Goal: Share content: Share content

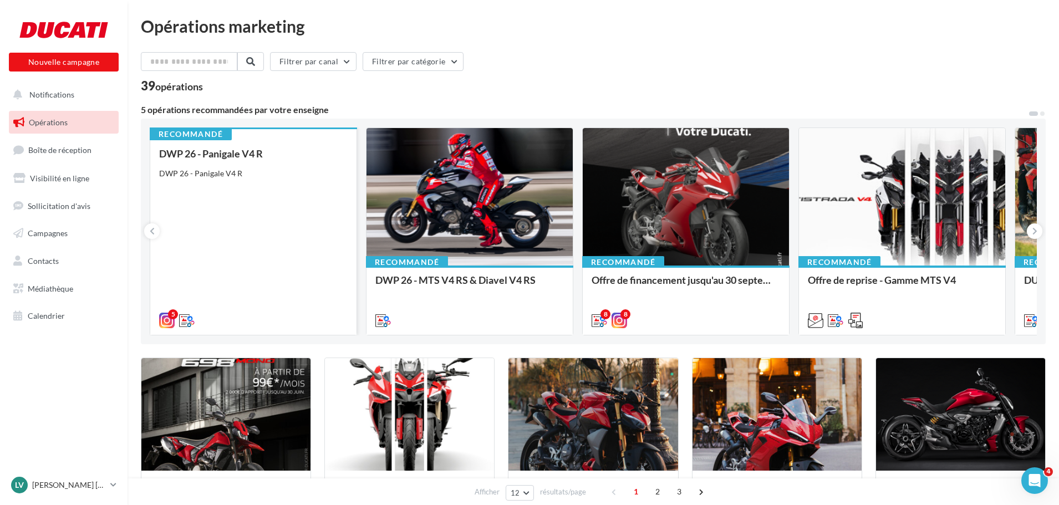
click at [229, 196] on div "DWP 26 - Panigale V4 R DWP 26 - Panigale V4 R" at bounding box center [253, 236] width 189 height 177
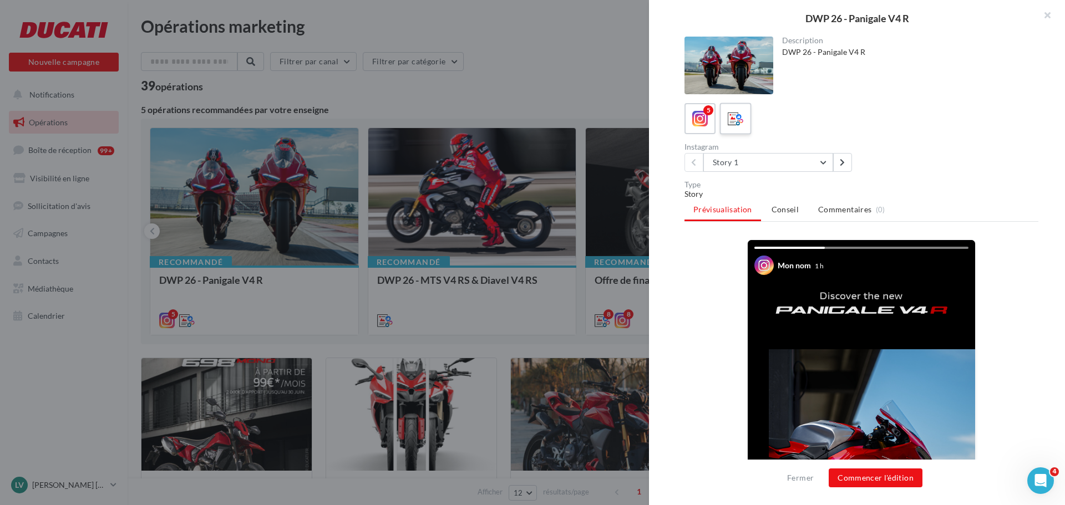
click at [750, 105] on label at bounding box center [735, 119] width 32 height 32
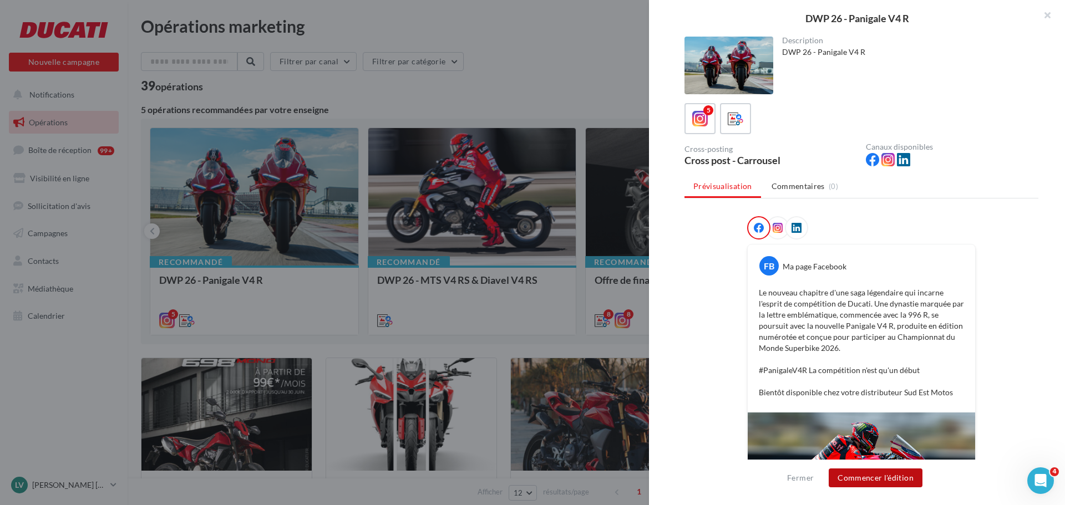
click at [867, 482] on button "Commencer l'édition" at bounding box center [876, 478] width 94 height 19
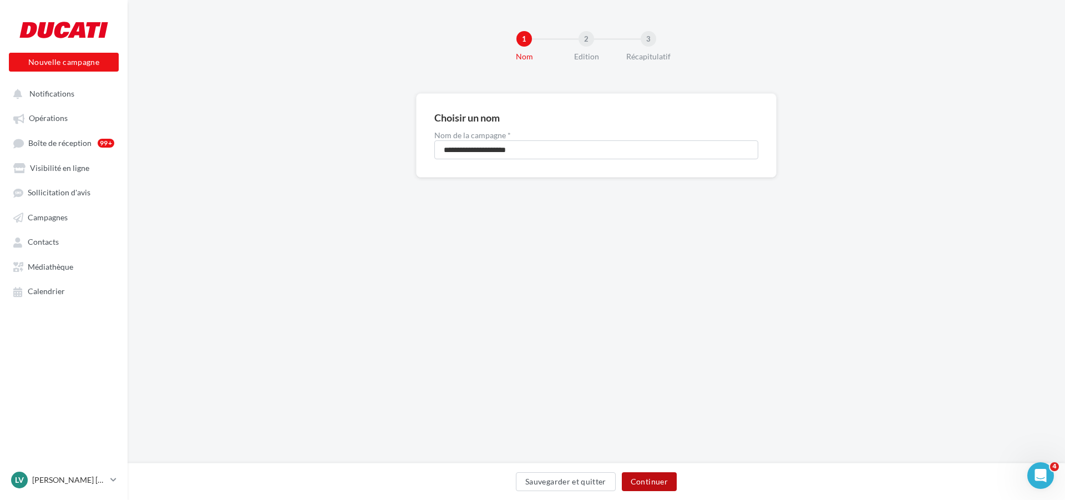
click at [655, 477] on button "Continuer" at bounding box center [649, 481] width 55 height 19
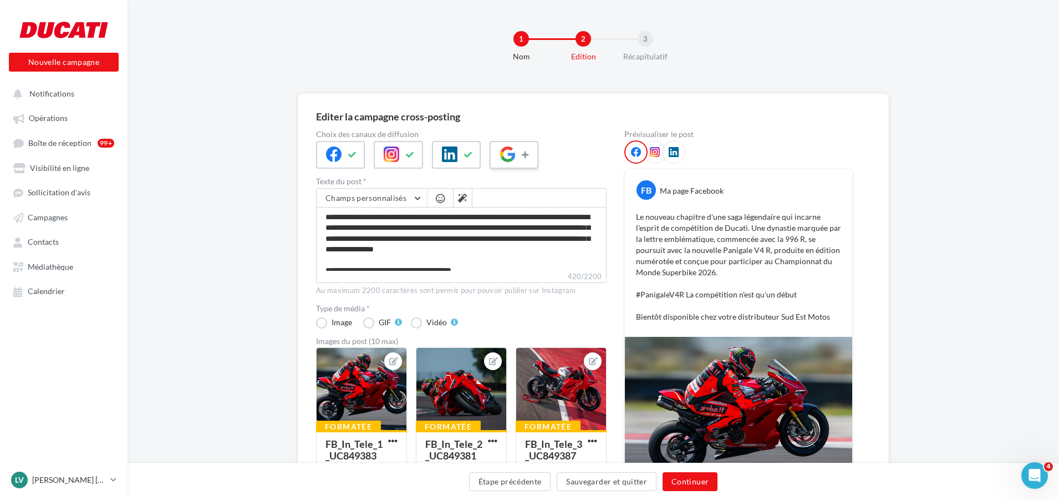
click at [526, 154] on icon at bounding box center [526, 155] width 9 height 8
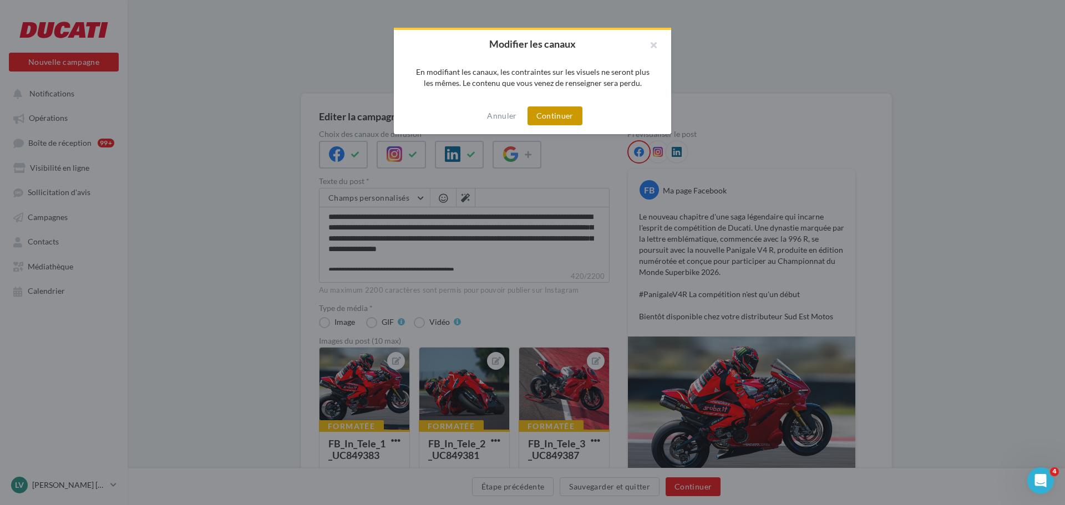
click at [545, 120] on button "Continuer" at bounding box center [554, 115] width 55 height 19
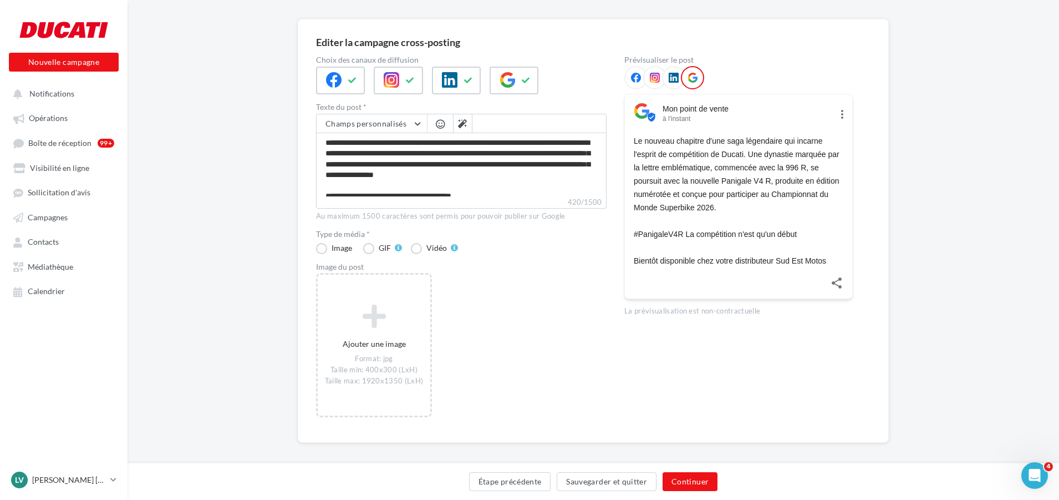
scroll to position [83, 0]
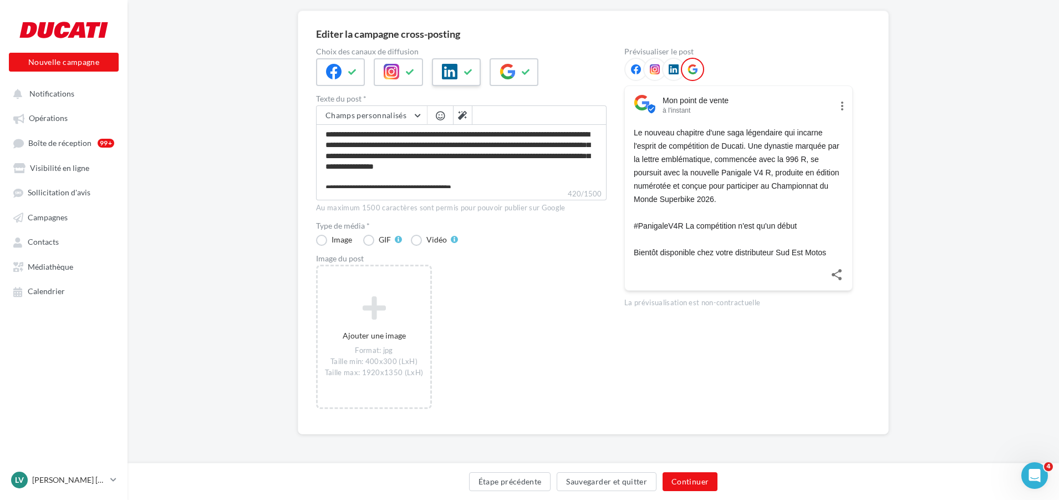
click at [469, 75] on icon at bounding box center [468, 72] width 9 height 8
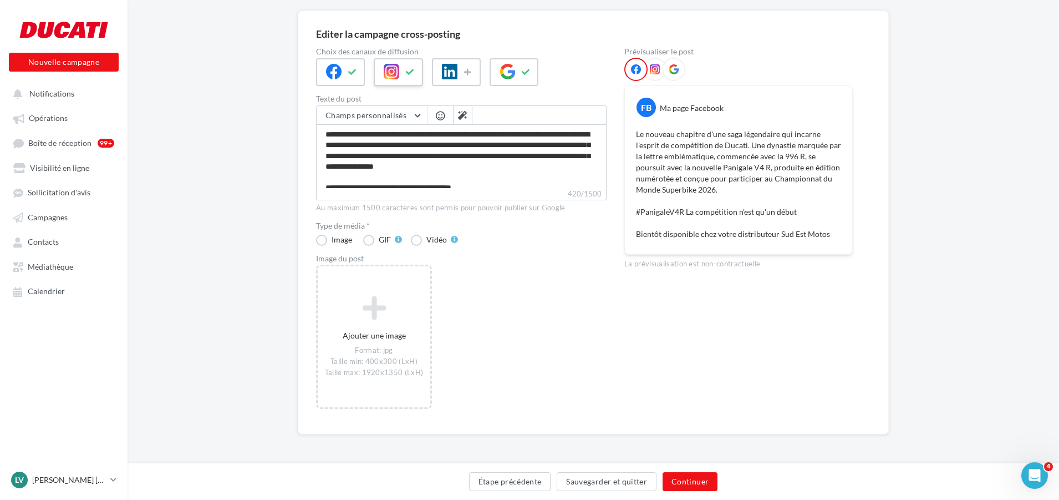
click at [400, 79] on div at bounding box center [398, 72] width 49 height 28
click at [344, 73] on div at bounding box center [340, 72] width 49 height 28
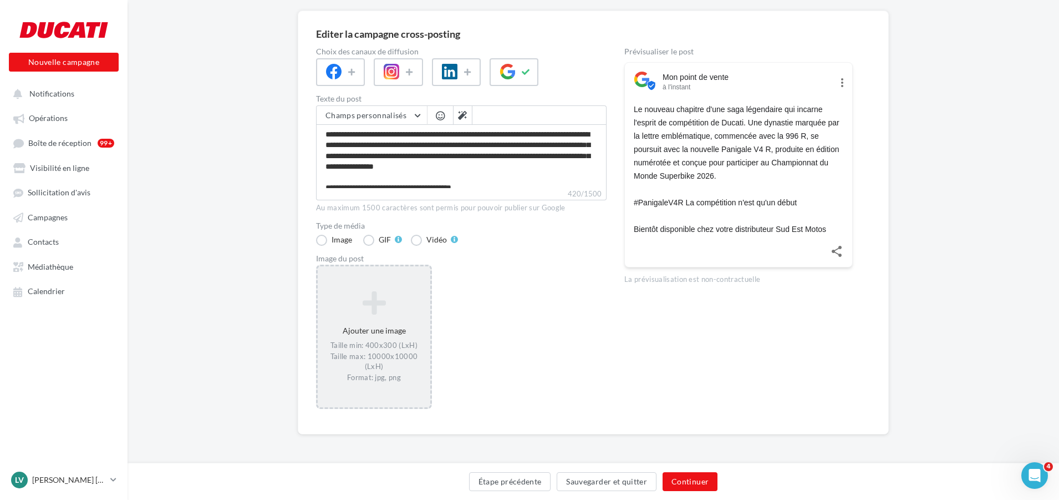
click at [400, 307] on icon at bounding box center [374, 303] width 104 height 27
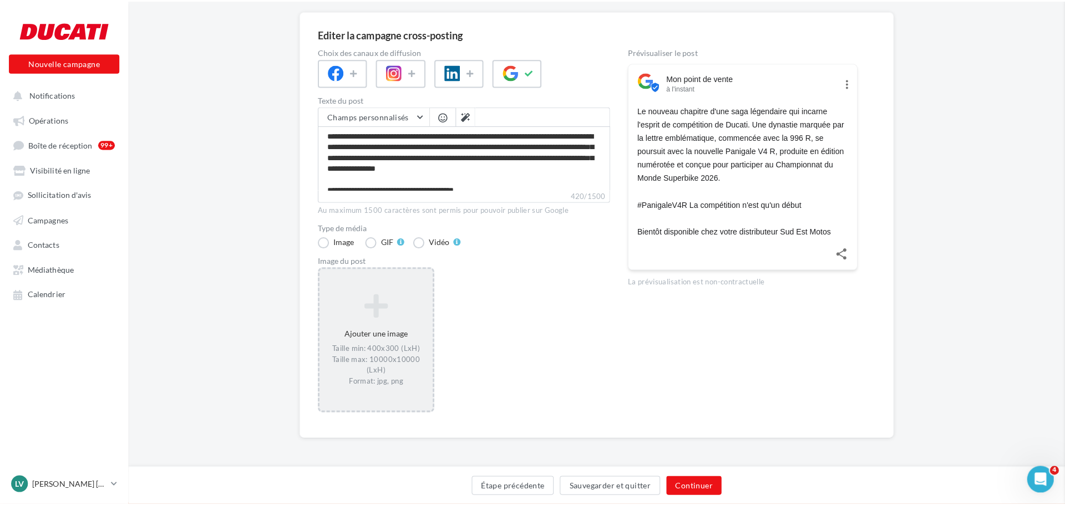
scroll to position [77, 0]
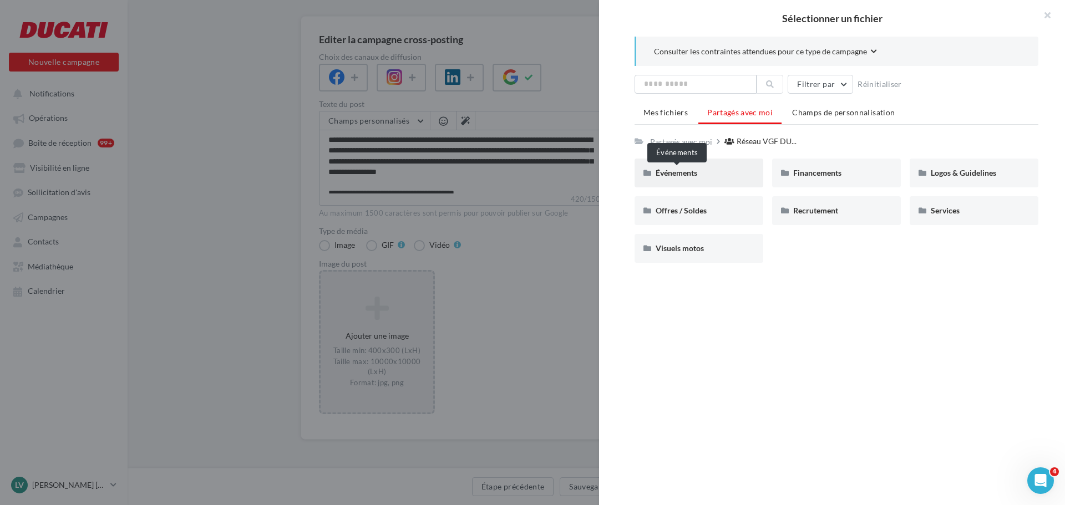
click at [678, 169] on span "Événements" at bounding box center [677, 172] width 42 height 9
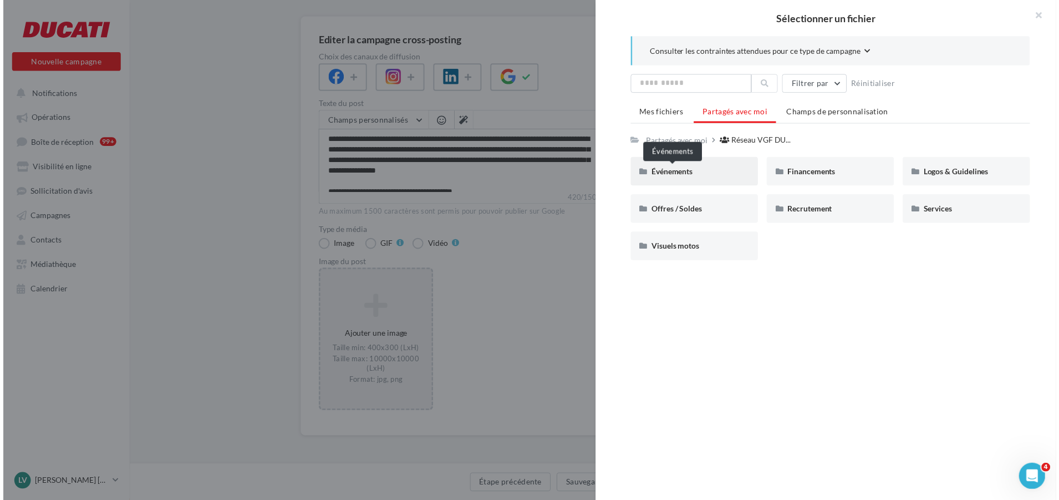
scroll to position [83, 0]
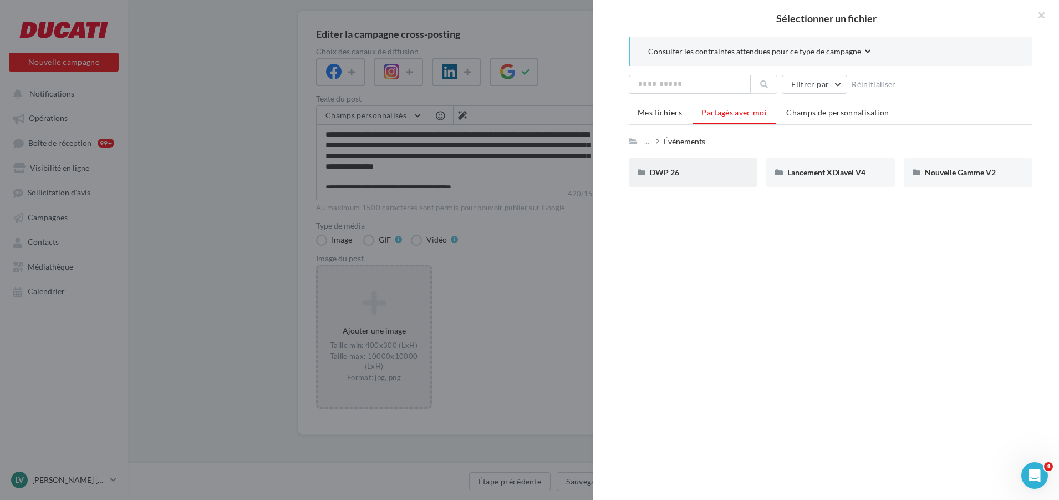
click at [700, 173] on div "DWP 26" at bounding box center [693, 172] width 87 height 11
click at [796, 165] on div "Panigale V4 R" at bounding box center [831, 172] width 129 height 29
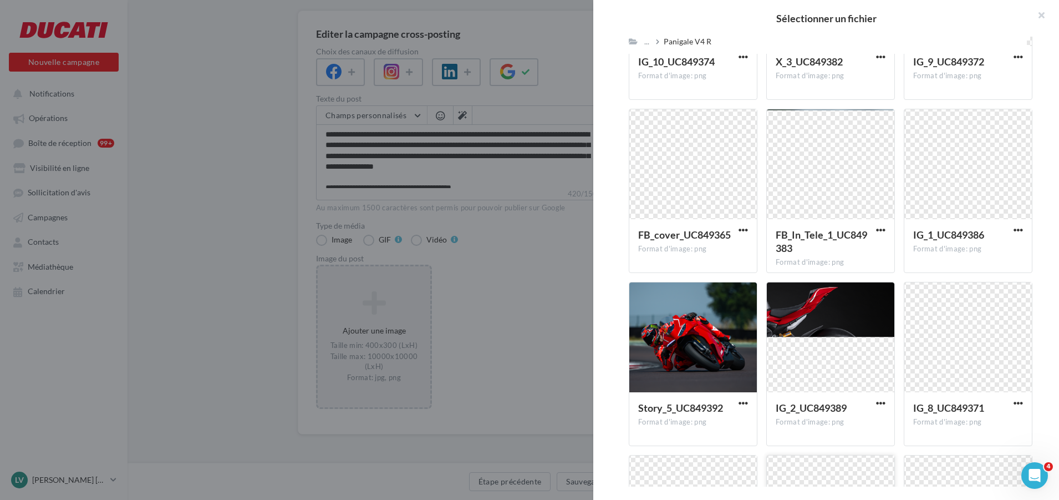
scroll to position [1153, 0]
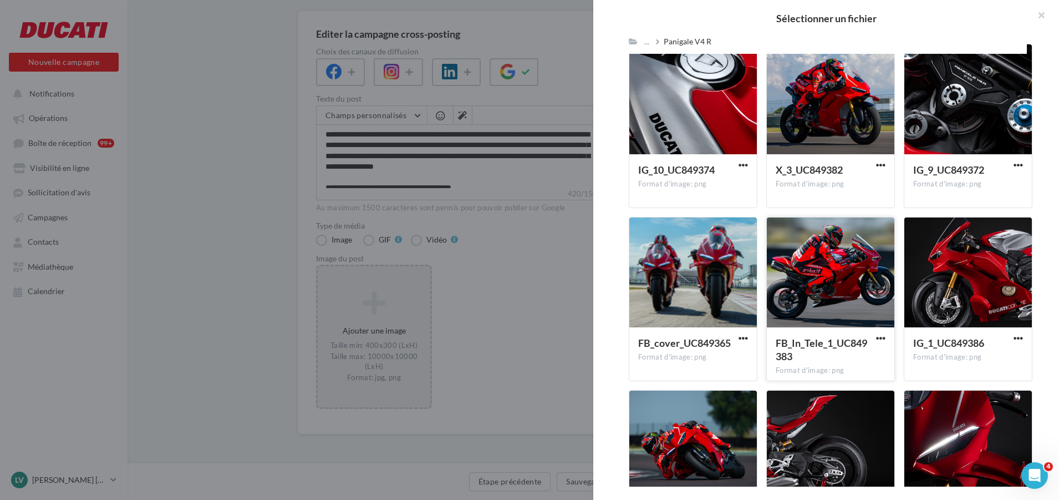
click at [824, 285] on div at bounding box center [831, 272] width 128 height 111
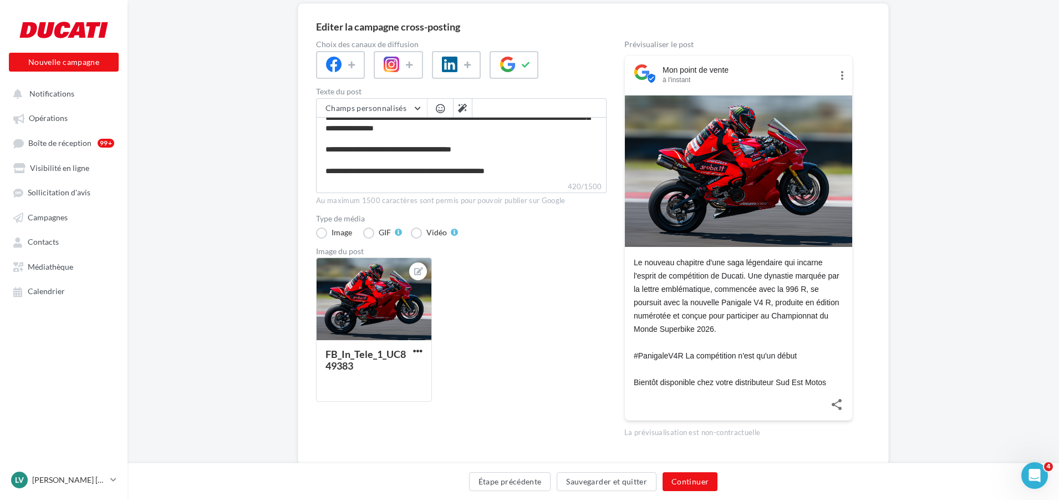
scroll to position [65, 0]
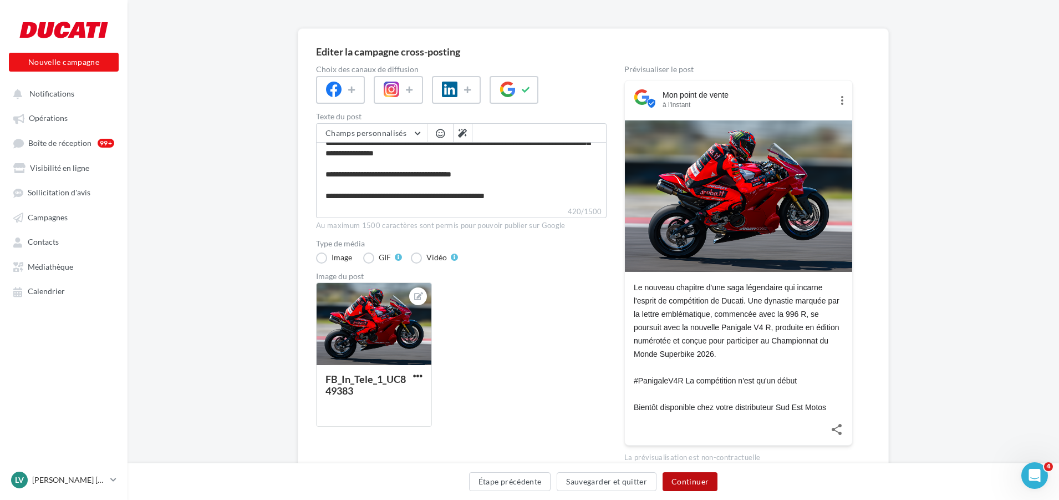
click at [674, 483] on button "Continuer" at bounding box center [690, 481] width 55 height 19
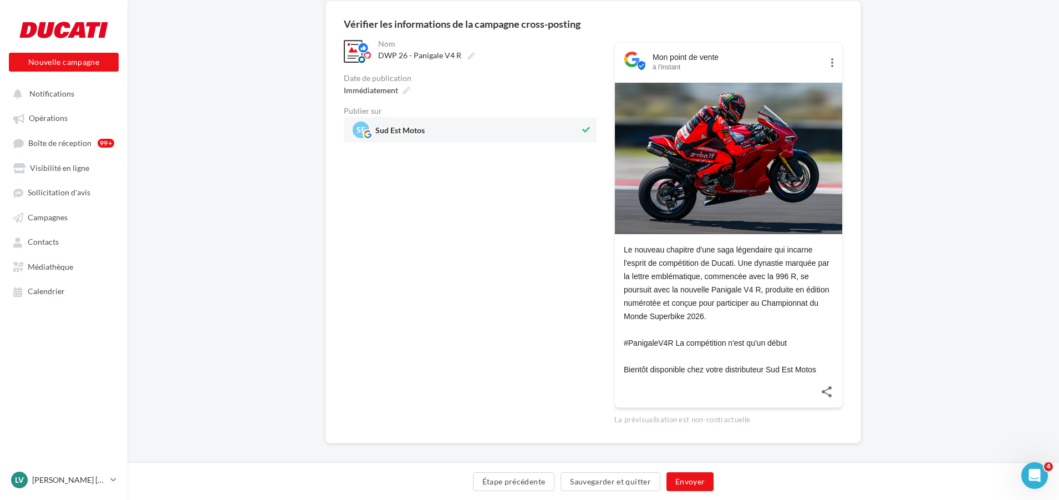
scroll to position [102, 0]
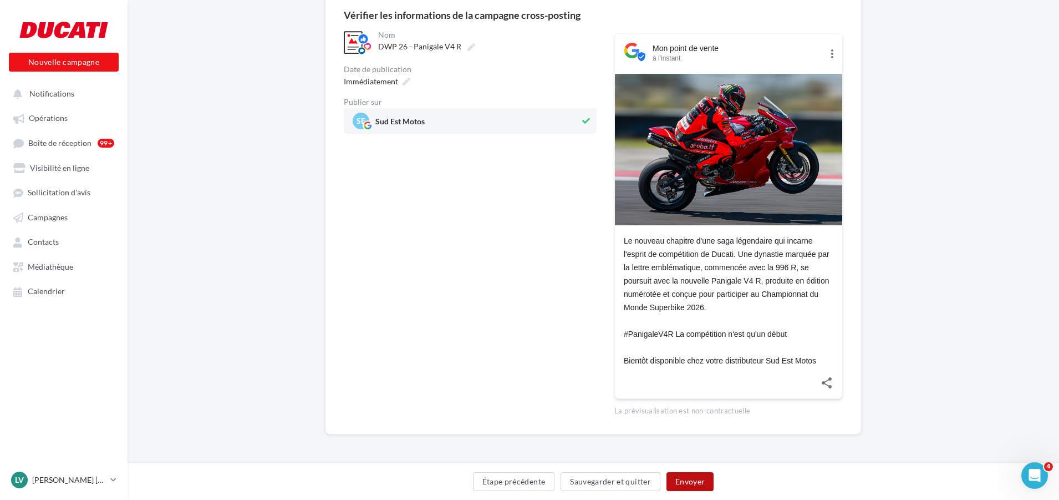
click at [701, 479] on button "Envoyer" at bounding box center [690, 481] width 47 height 19
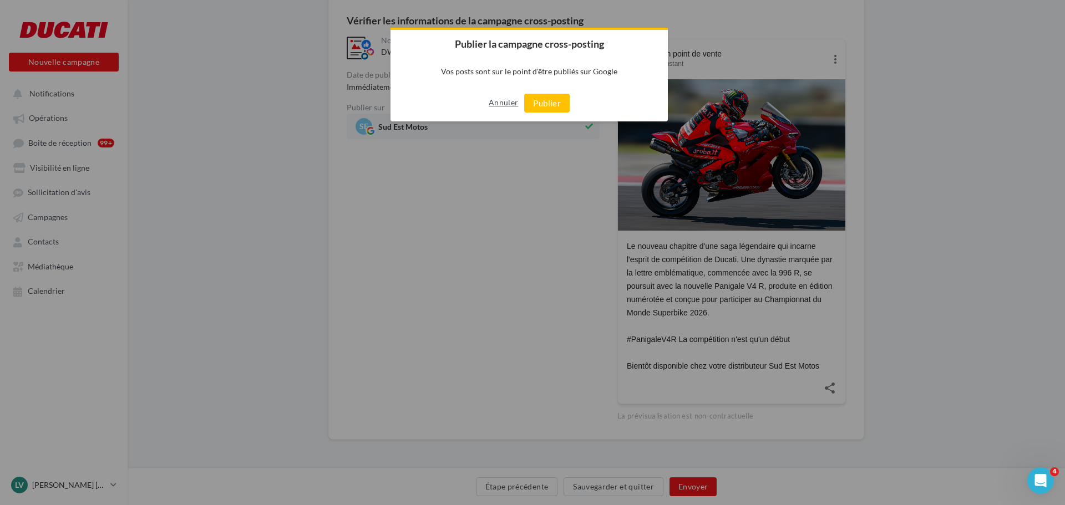
click at [496, 102] on button "Annuler" at bounding box center [503, 103] width 29 height 18
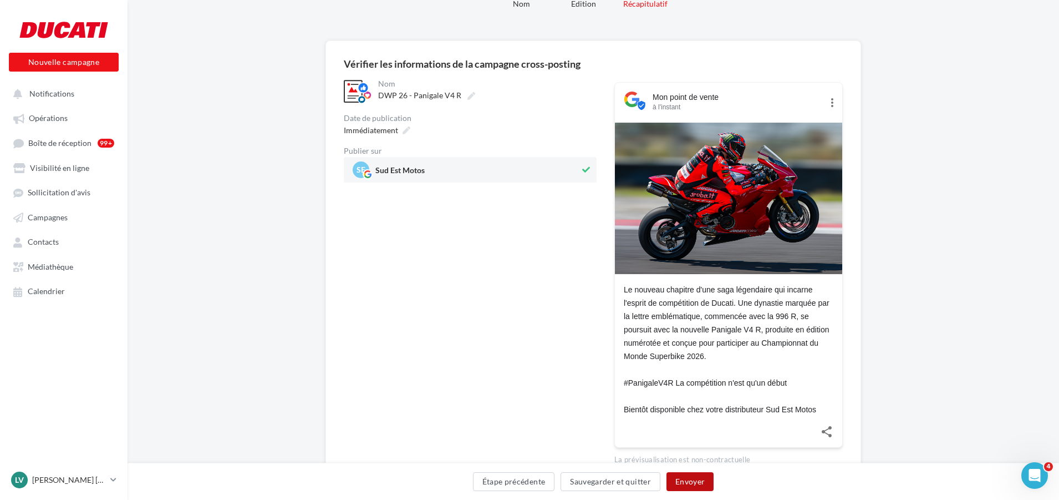
scroll to position [0, 0]
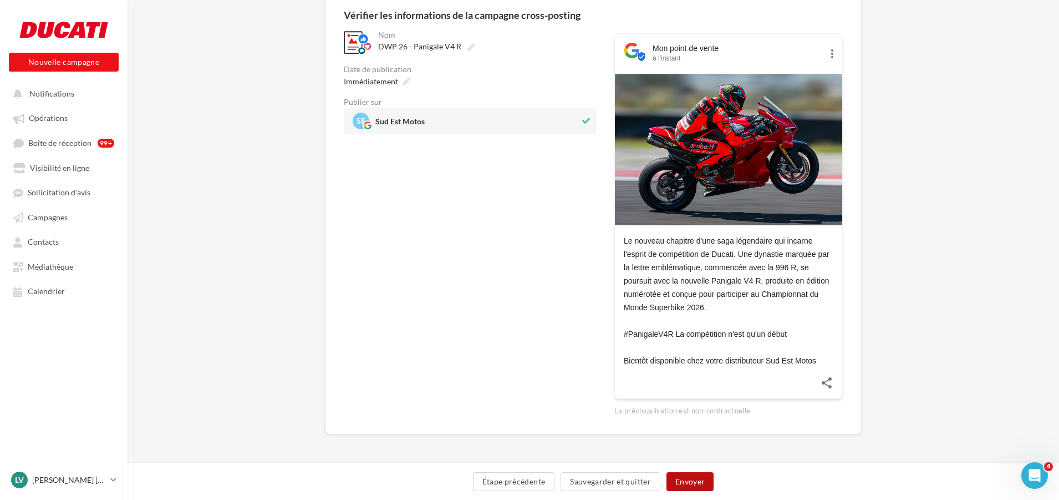
click at [697, 477] on button "Envoyer" at bounding box center [690, 481] width 47 height 19
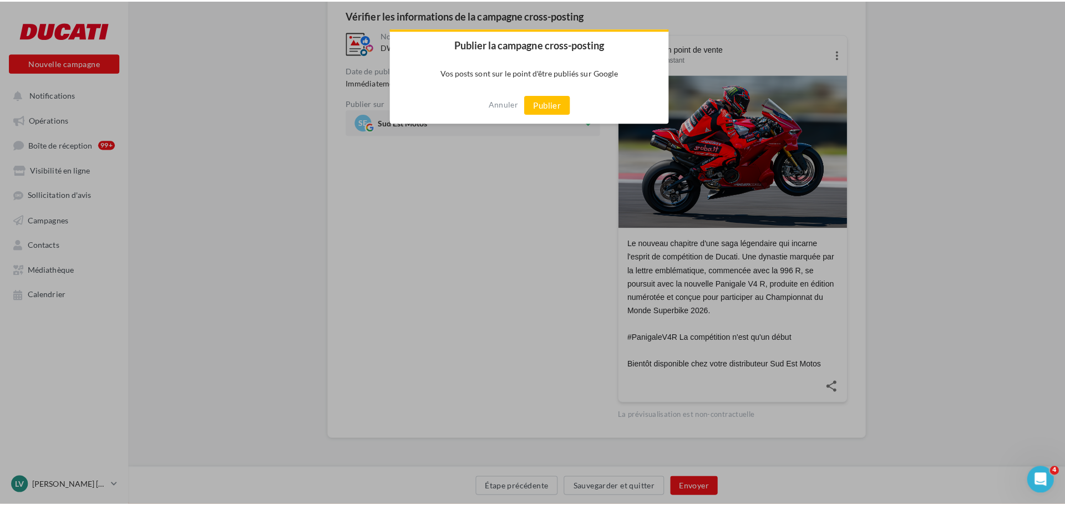
scroll to position [96, 0]
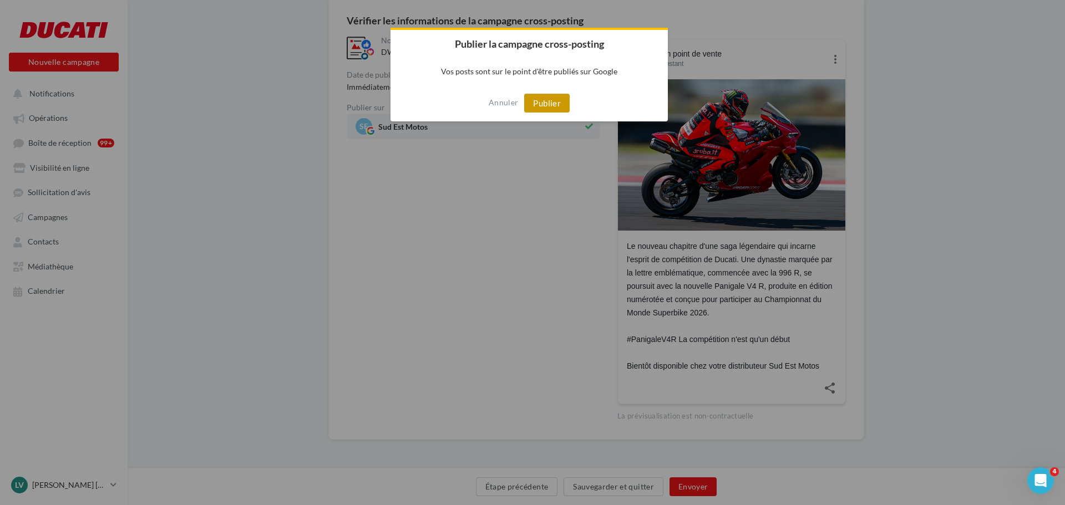
click at [557, 99] on button "Publier" at bounding box center [546, 103] width 45 height 19
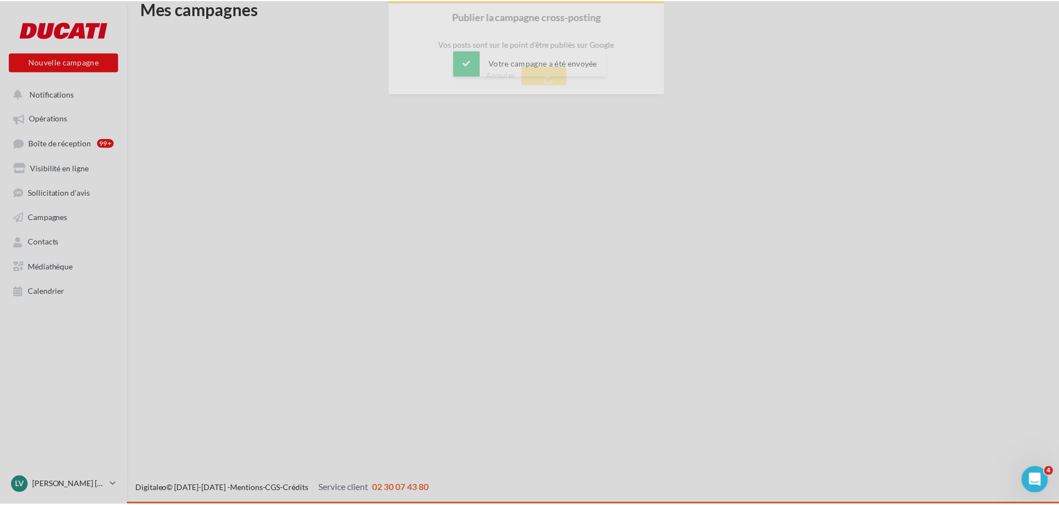
scroll to position [18, 0]
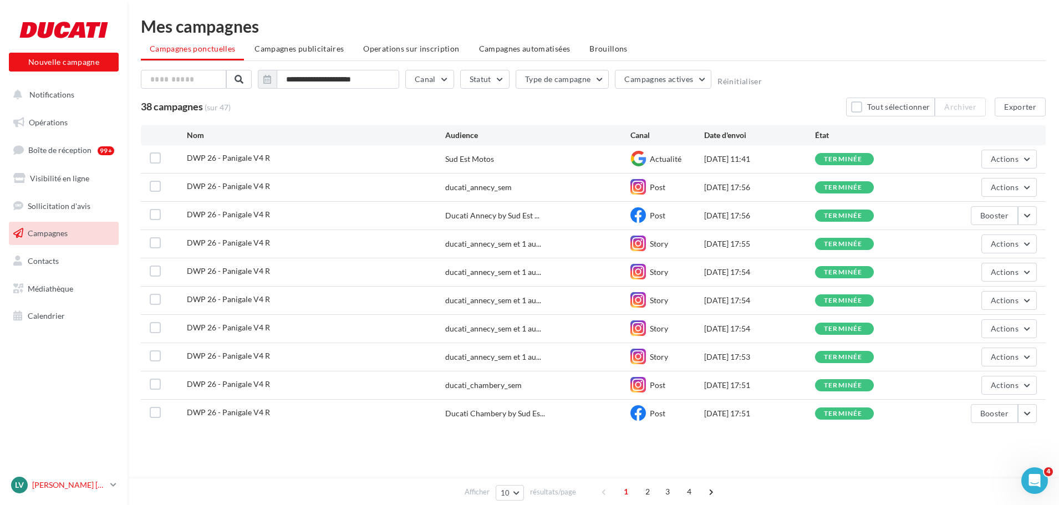
click at [113, 484] on icon at bounding box center [113, 484] width 6 height 9
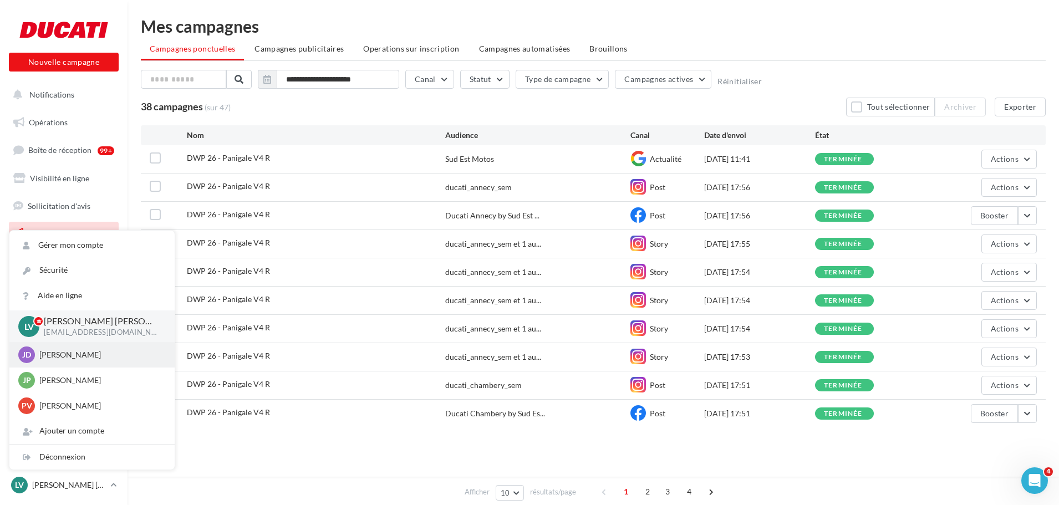
click at [87, 357] on p "[PERSON_NAME]" at bounding box center [100, 354] width 122 height 11
